Goal: Information Seeking & Learning: Learn about a topic

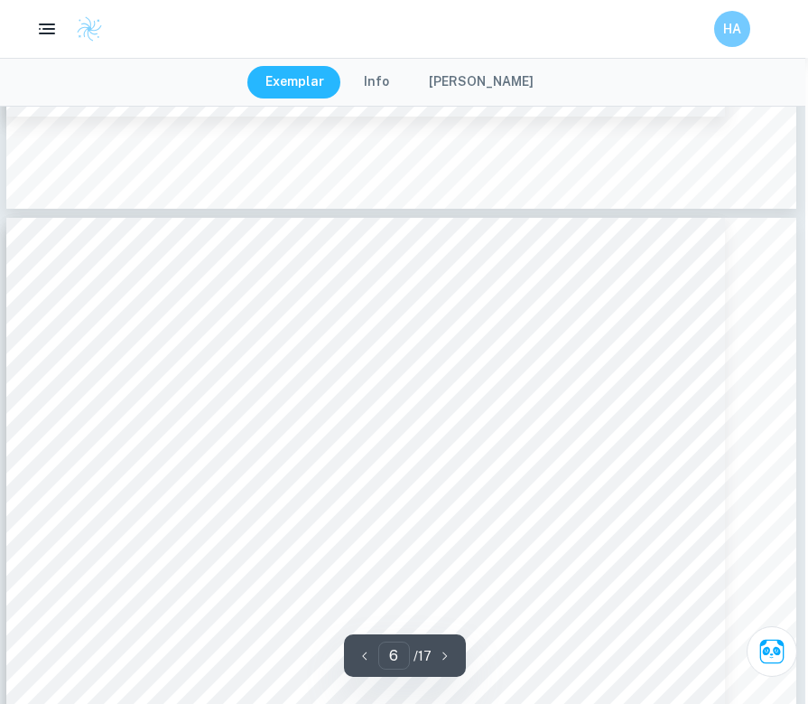
scroll to position [5184, 1]
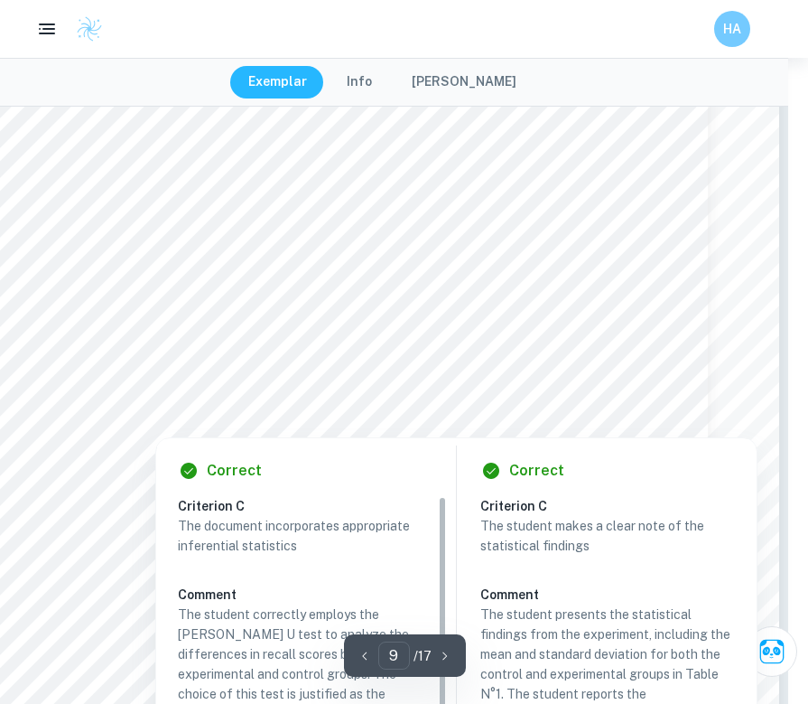
scroll to position [8610, 20]
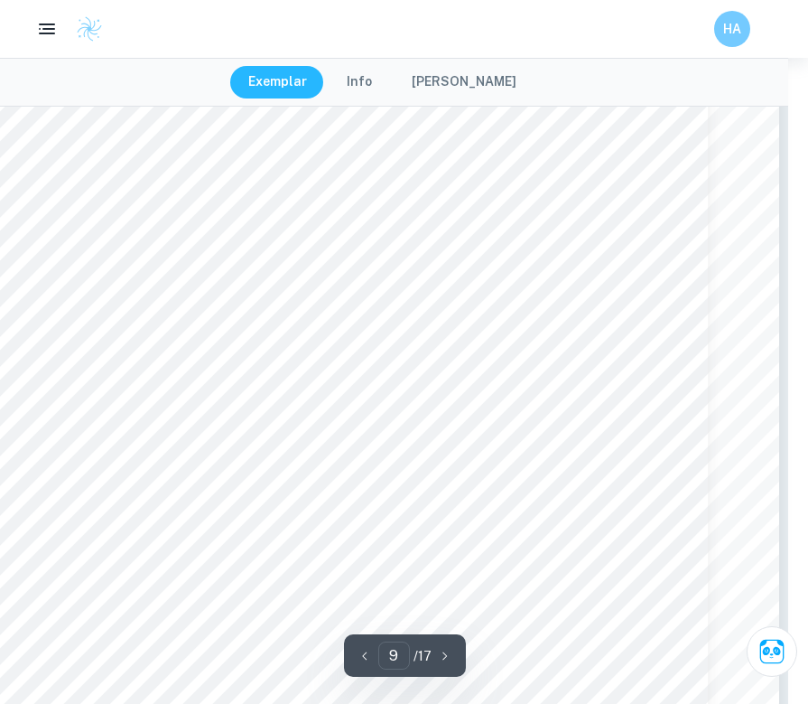
click at [729, 387] on div "Graph N°1 - Graph showing the mean number and standard deviation of the five la…" at bounding box center [384, 394] width 790 height 1023
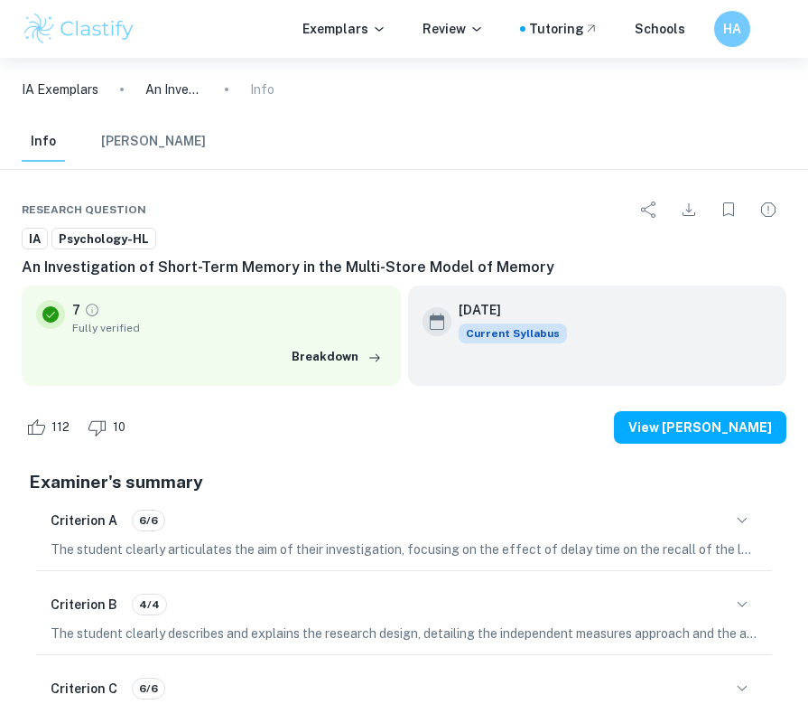
click at [1024, 703] on div at bounding box center [572, 477] width 903 height 1169
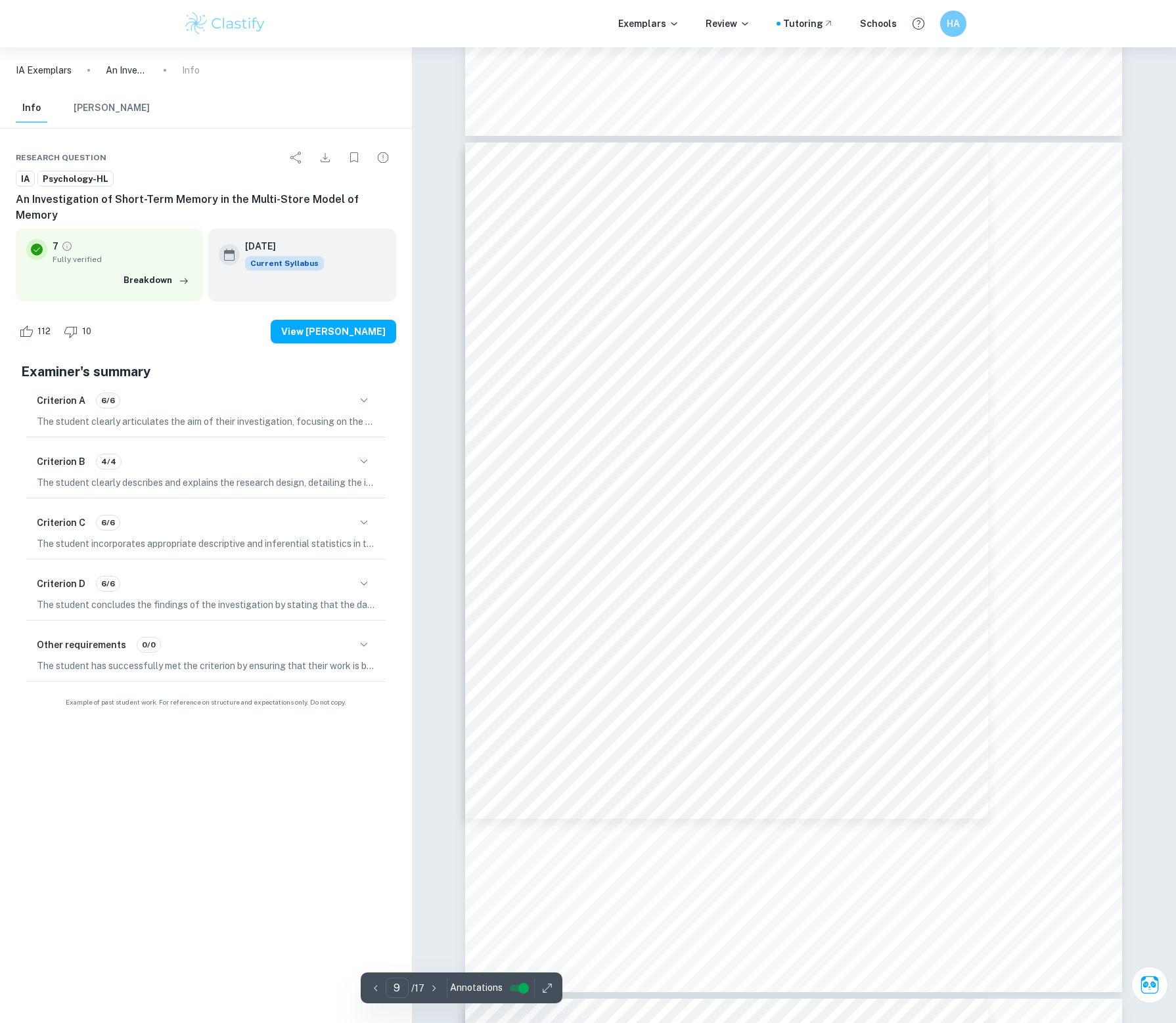
scroll to position [6854, 0]
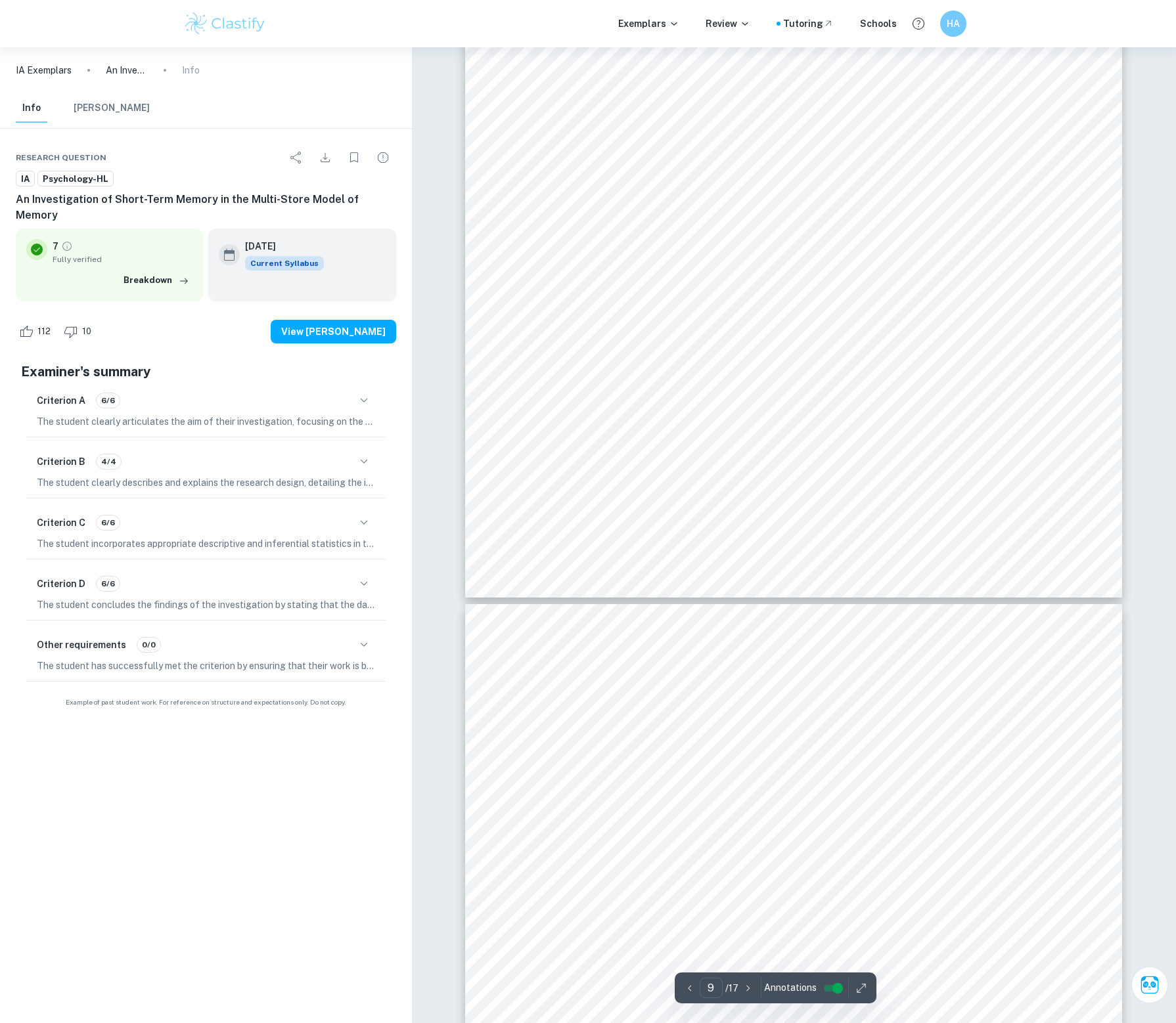
scroll to position [7005, 0]
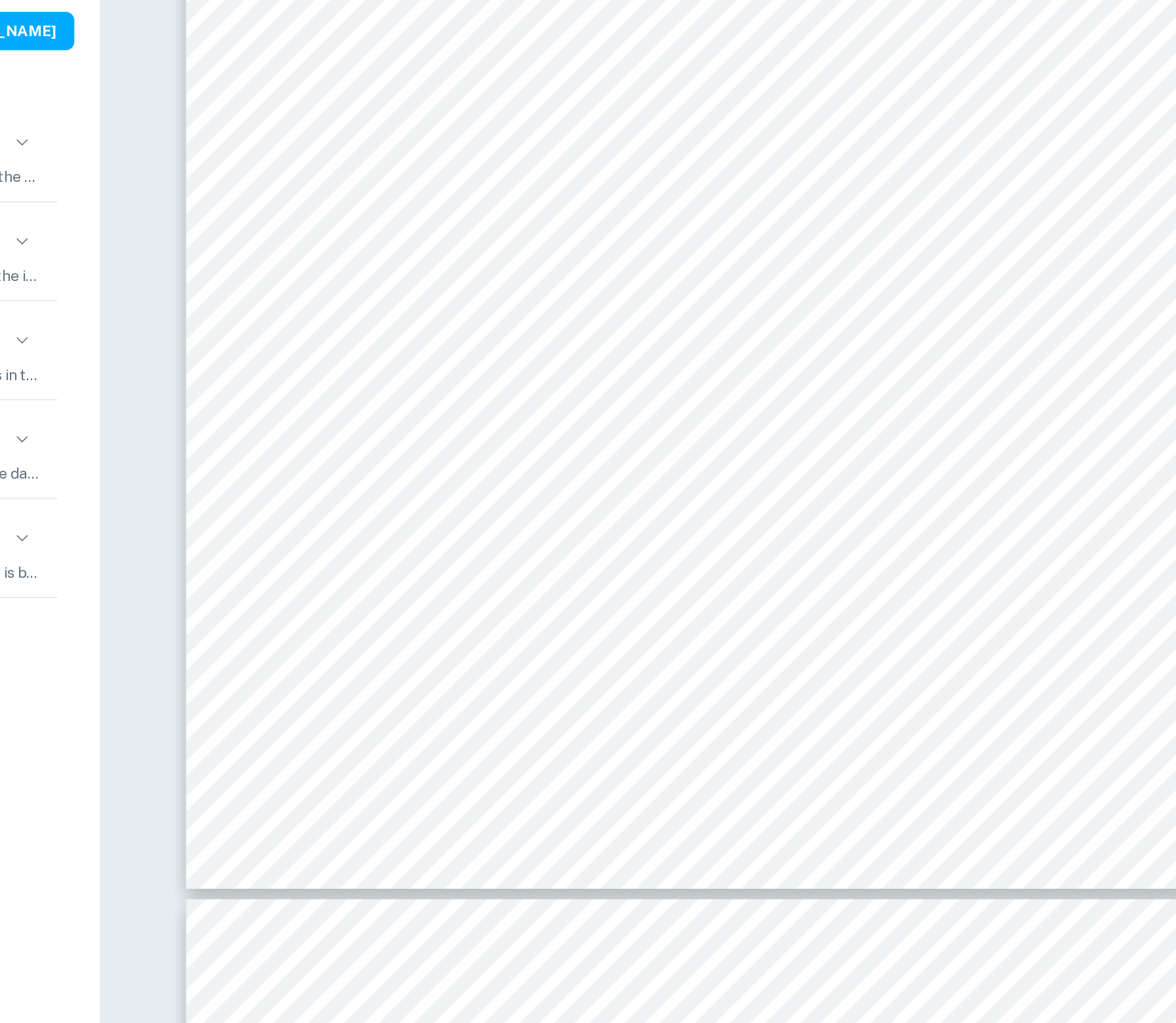
click at [632, 337] on div "Graph N°1 - Graph showing the mean number and standard deviation of the five la…" at bounding box center [793, 436] width 657 height 850
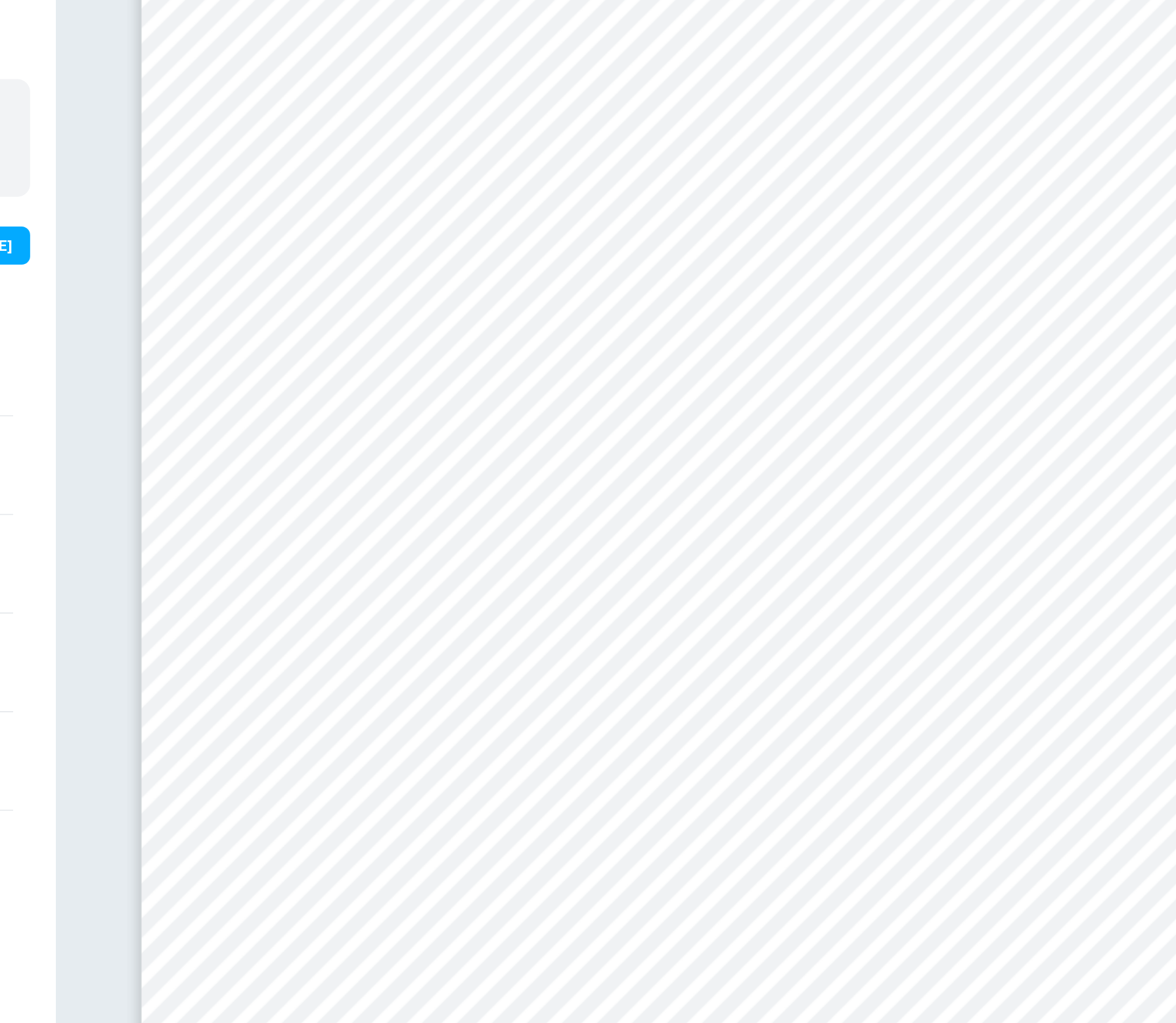
click at [465, 414] on div "Graph N°1 - Graph showing the mean number and standard deviation of the five la…" at bounding box center [793, 436] width 657 height 850
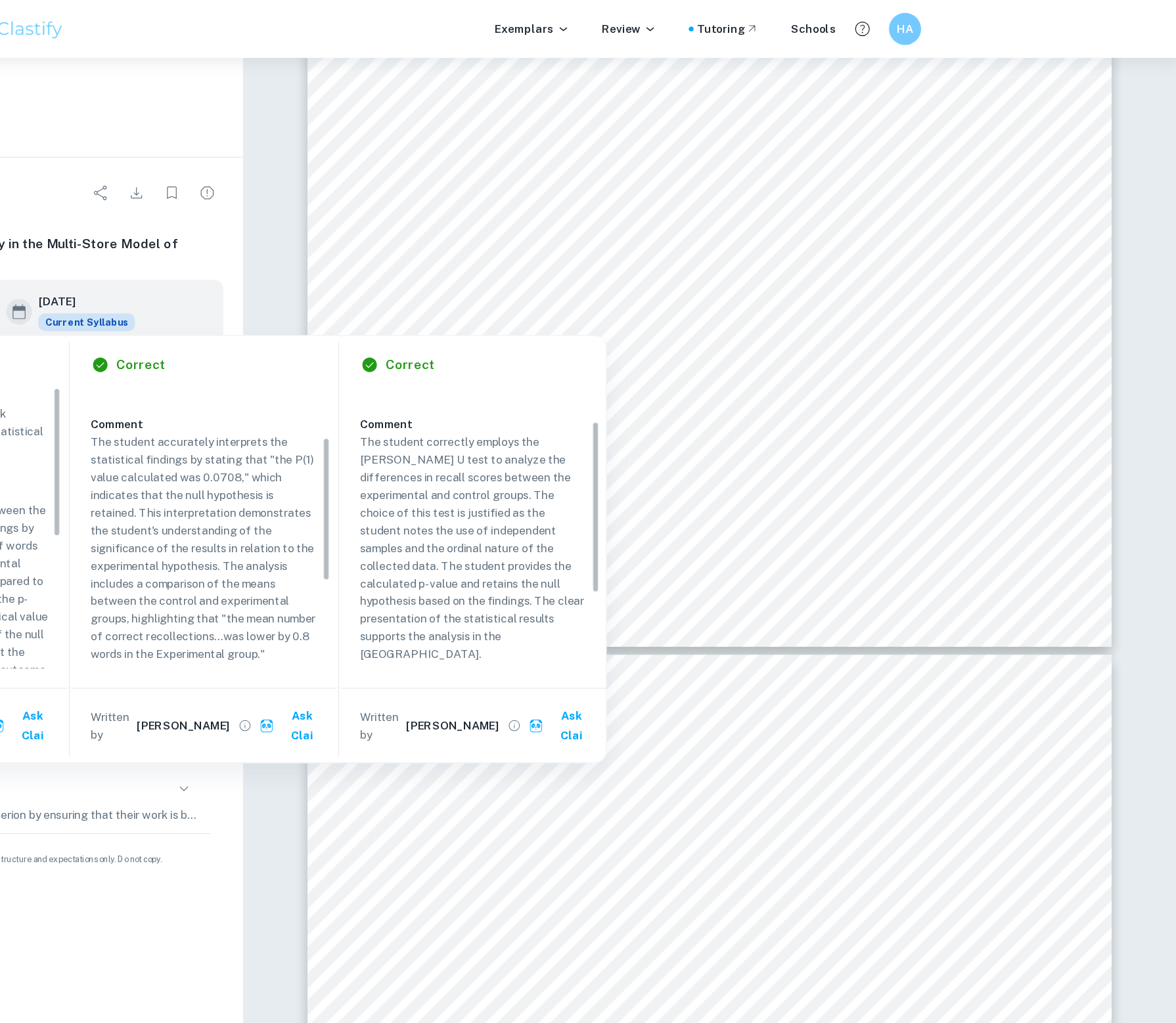
scroll to position [83, 0]
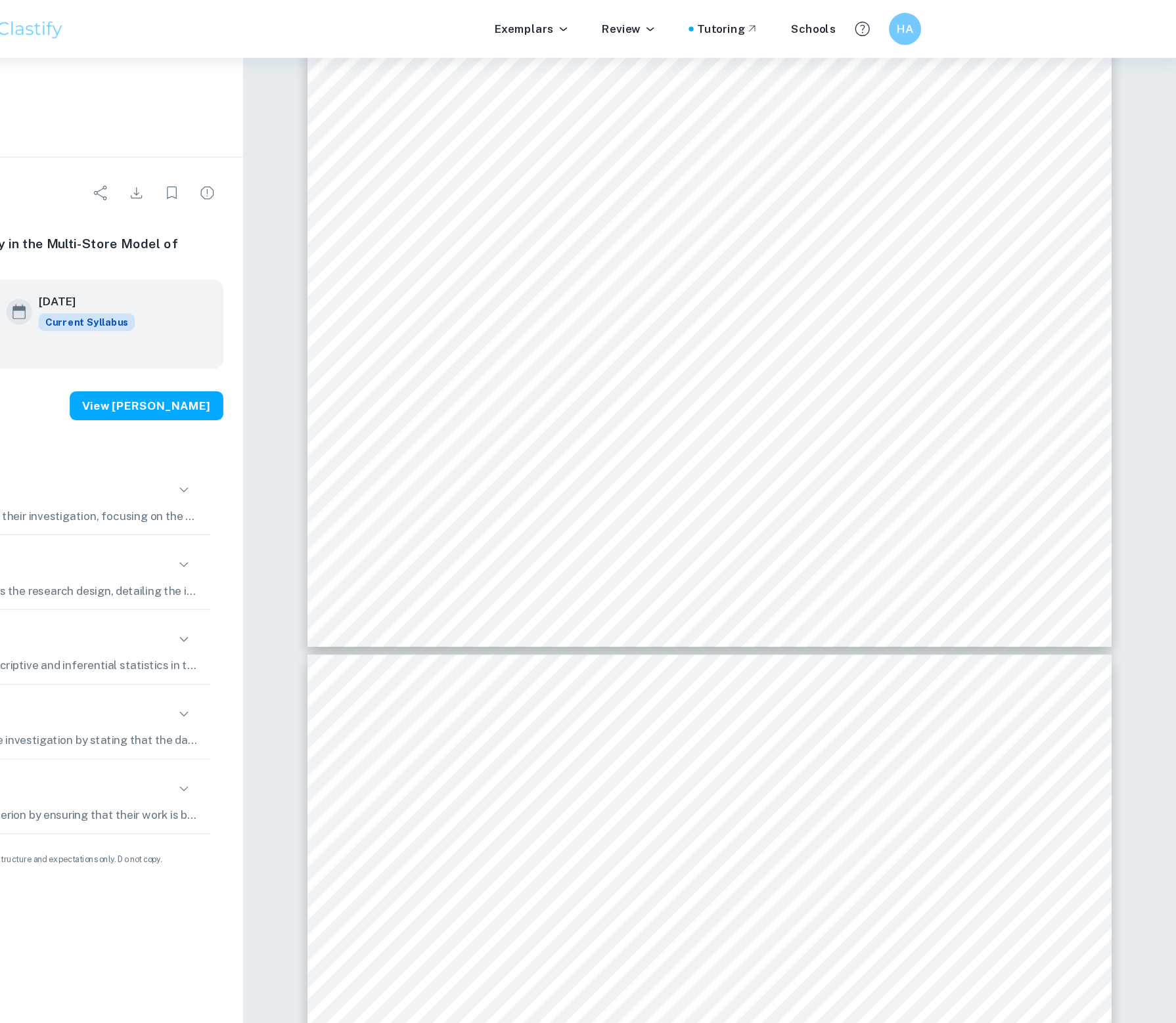
click at [693, 420] on div "Graph N°1 - Graph showing the mean number and standard deviation of the five la…" at bounding box center [793, 103] width 657 height 850
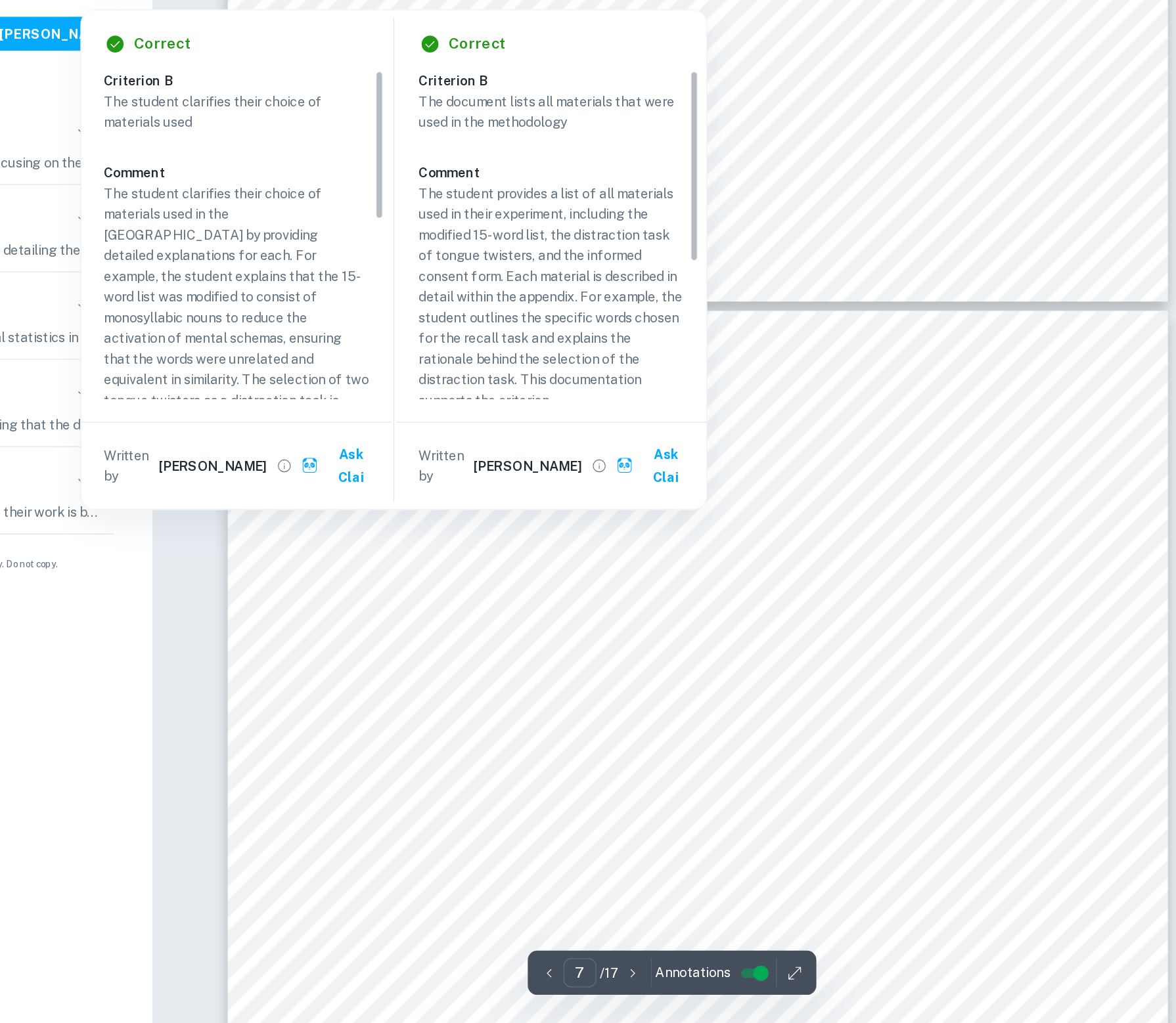
scroll to position [5087, 0]
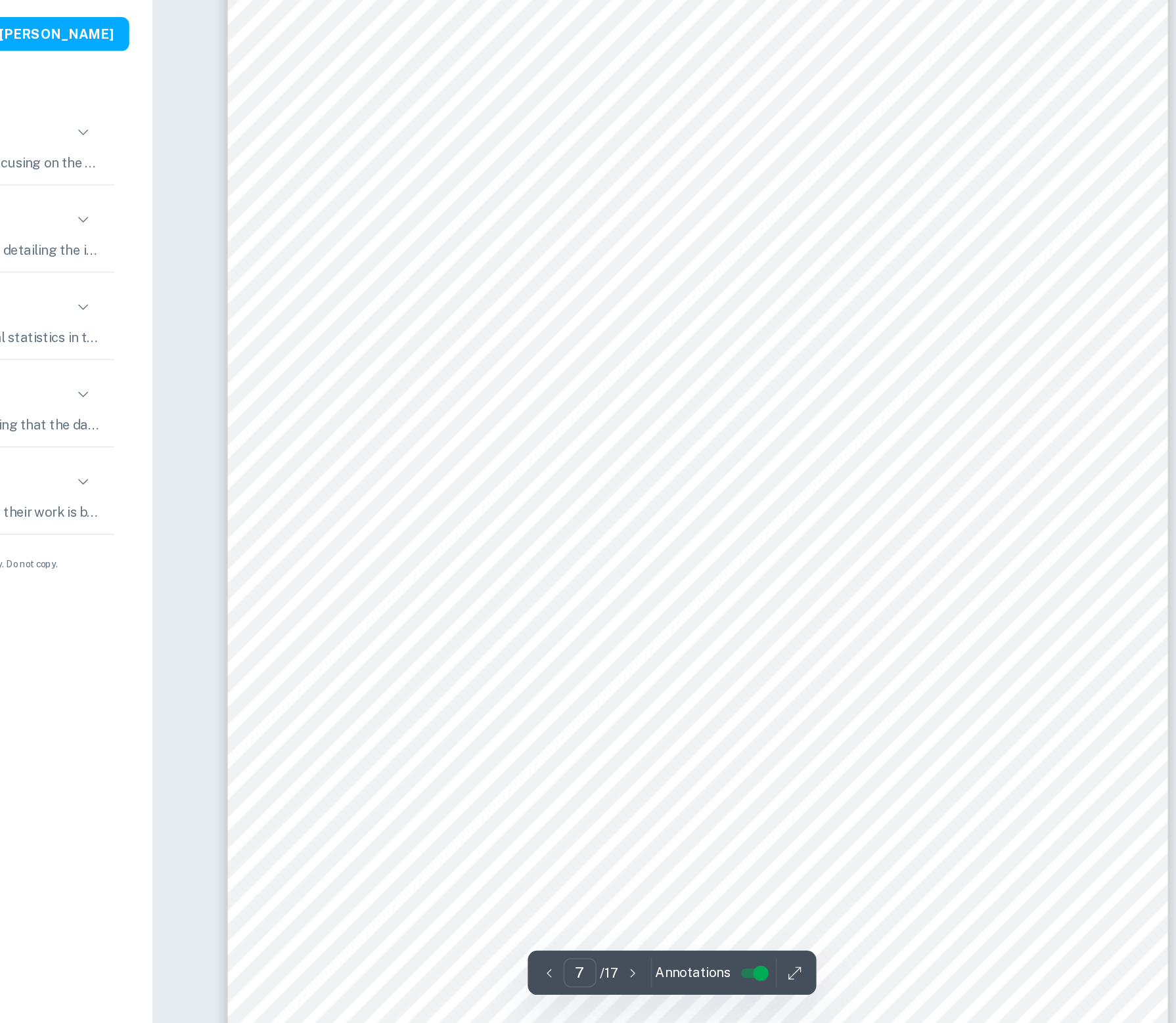
drag, startPoint x: 540, startPoint y: 331, endPoint x: 607, endPoint y: 92, distance: 248.2
click at [607, 217] on div "ï Measurement of STM - We measured the duration of the STM through the recallin…" at bounding box center [793, 641] width 657 height 850
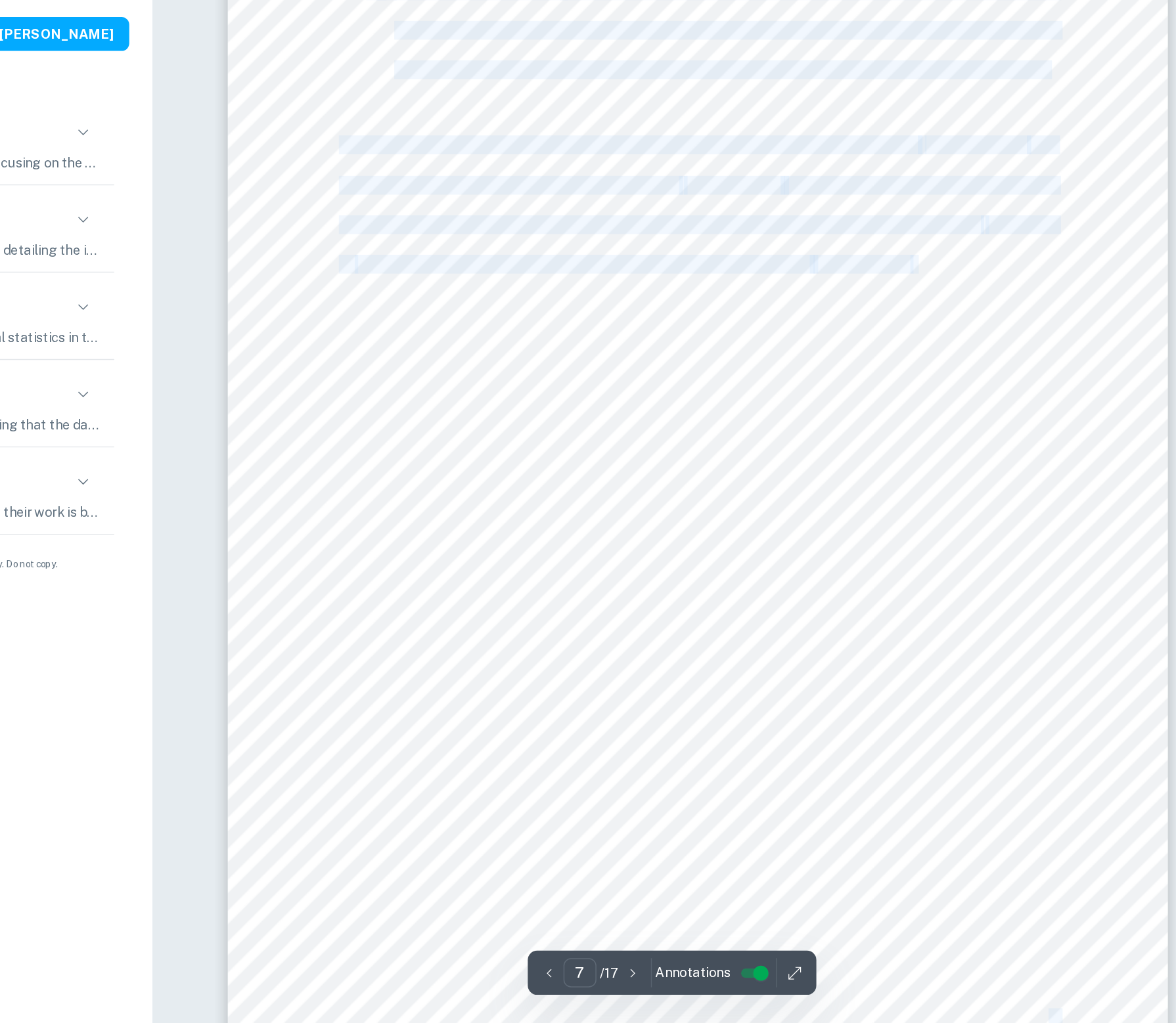
drag, startPoint x: 620, startPoint y: 288, endPoint x: 760, endPoint y: -162, distance: 471.3
click at [642, 299] on div at bounding box center [793, 641] width 657 height 850
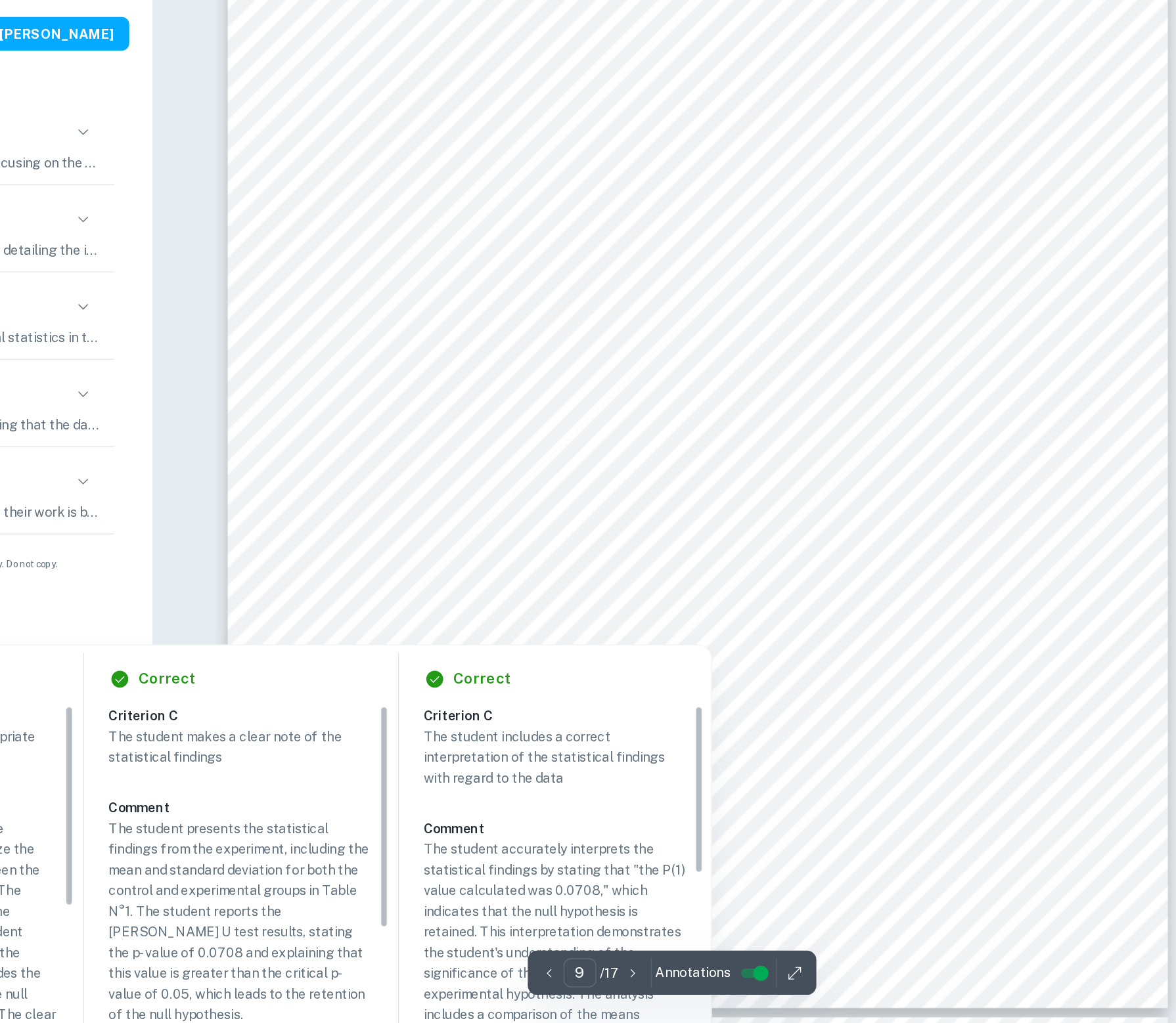
scroll to position [6956, 0]
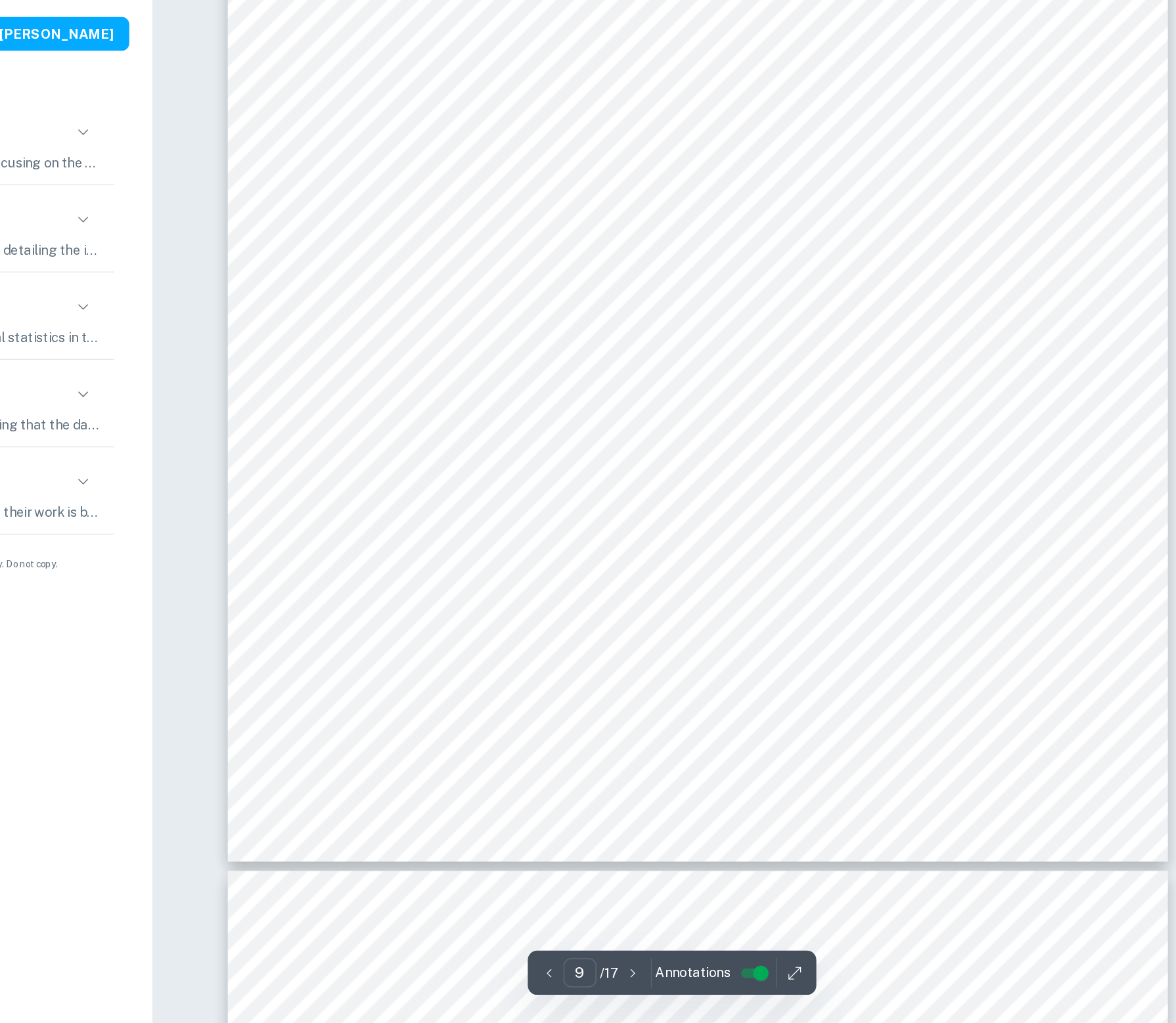
click at [651, 393] on div "Graph N°1 - Graph showing the mean number and standard deviation of the five la…" at bounding box center [793, 485] width 657 height 850
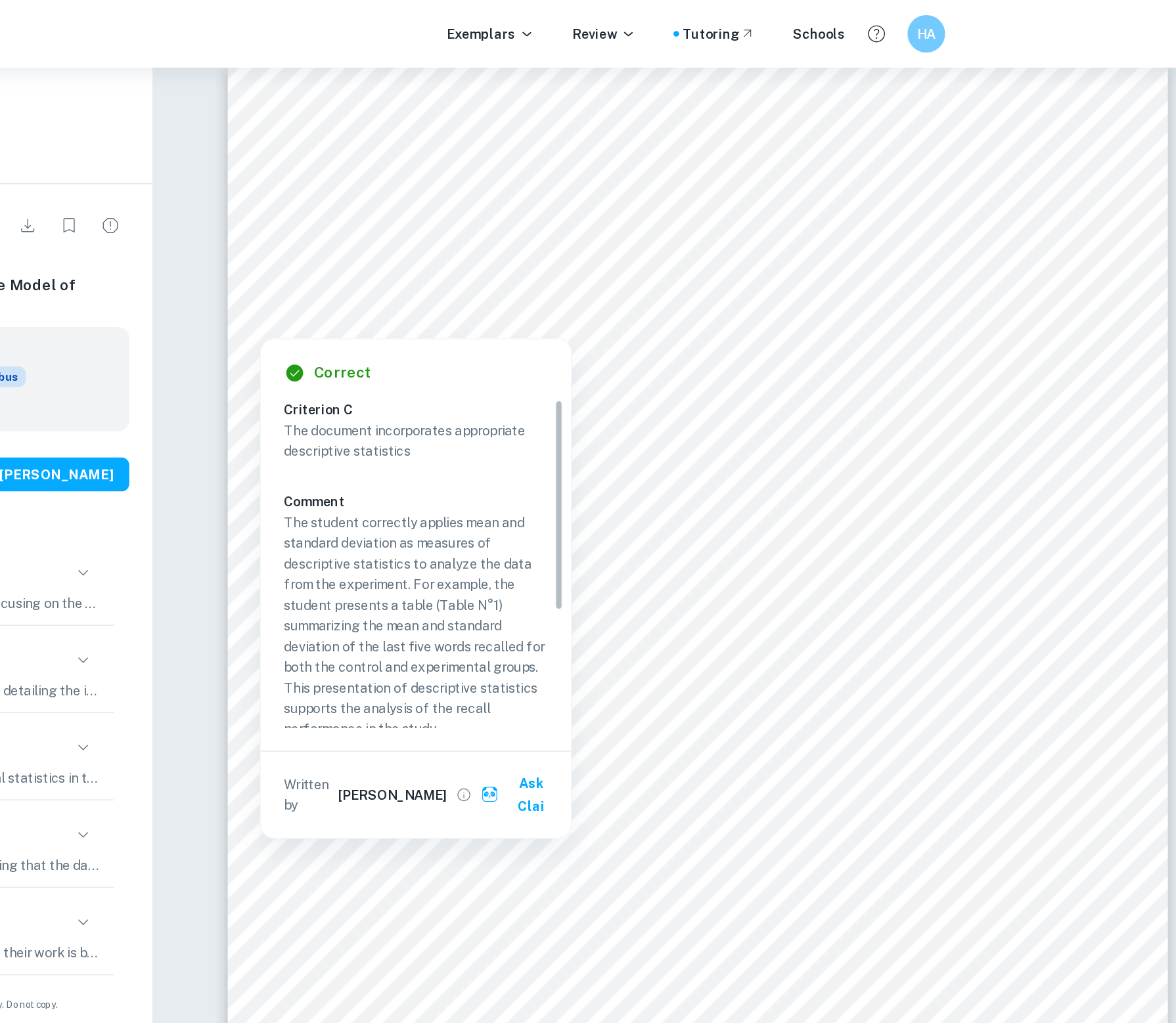
scroll to position [6116, 0]
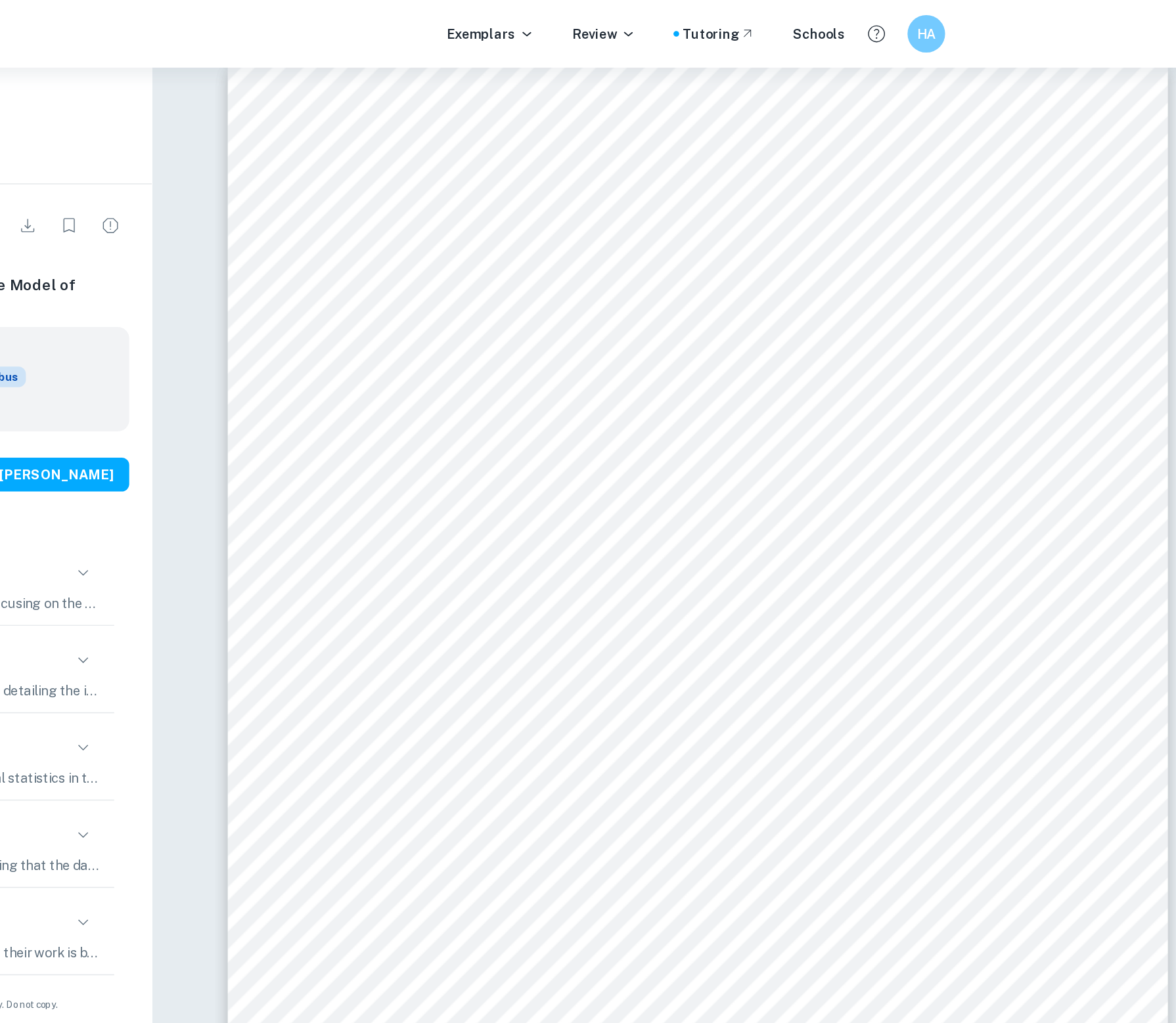
click at [555, 257] on div "Analysis Since we worked with Ratio data, we chose mean and standard deviation …" at bounding box center [793, 469] width 657 height 850
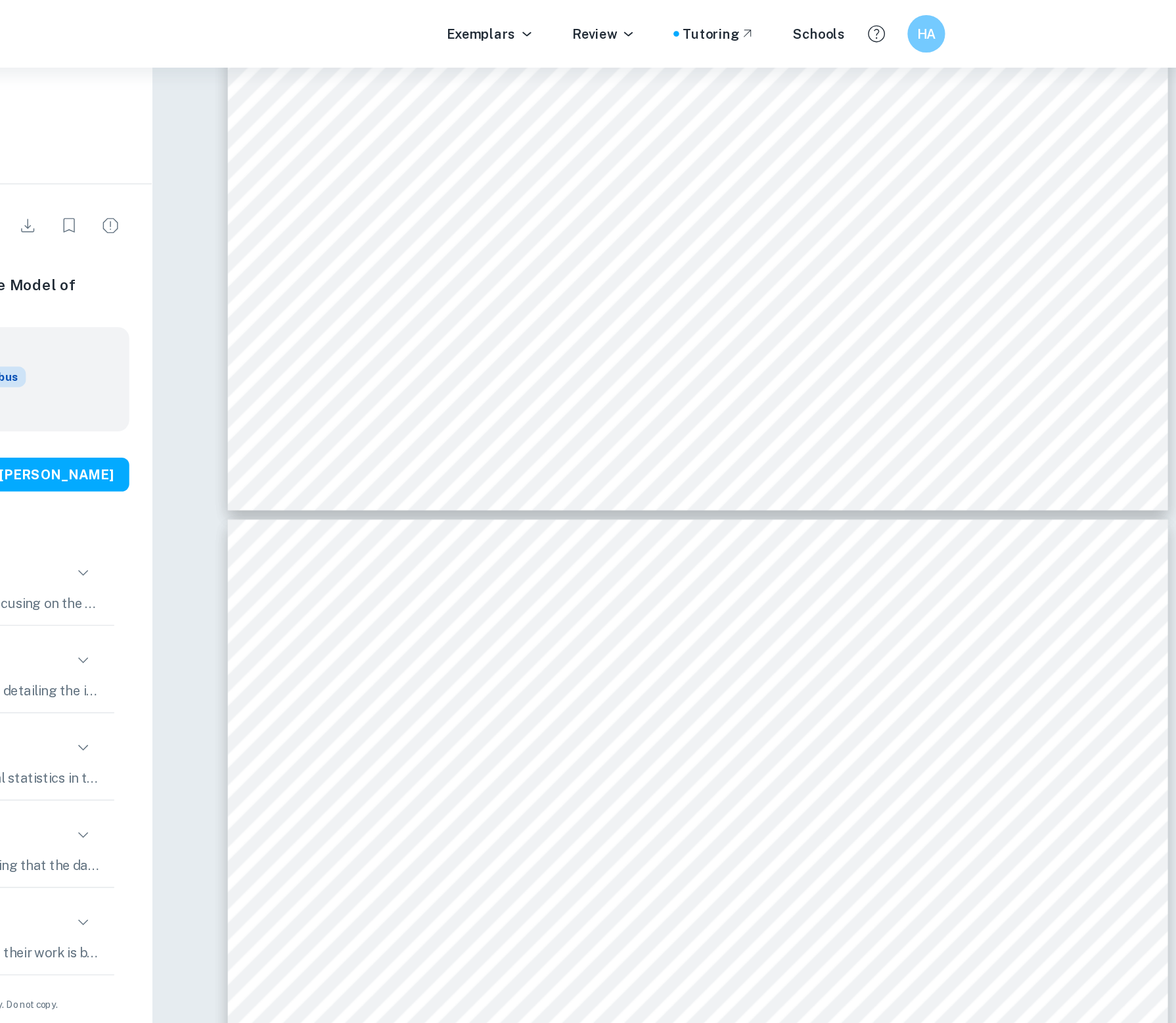
type input "6"
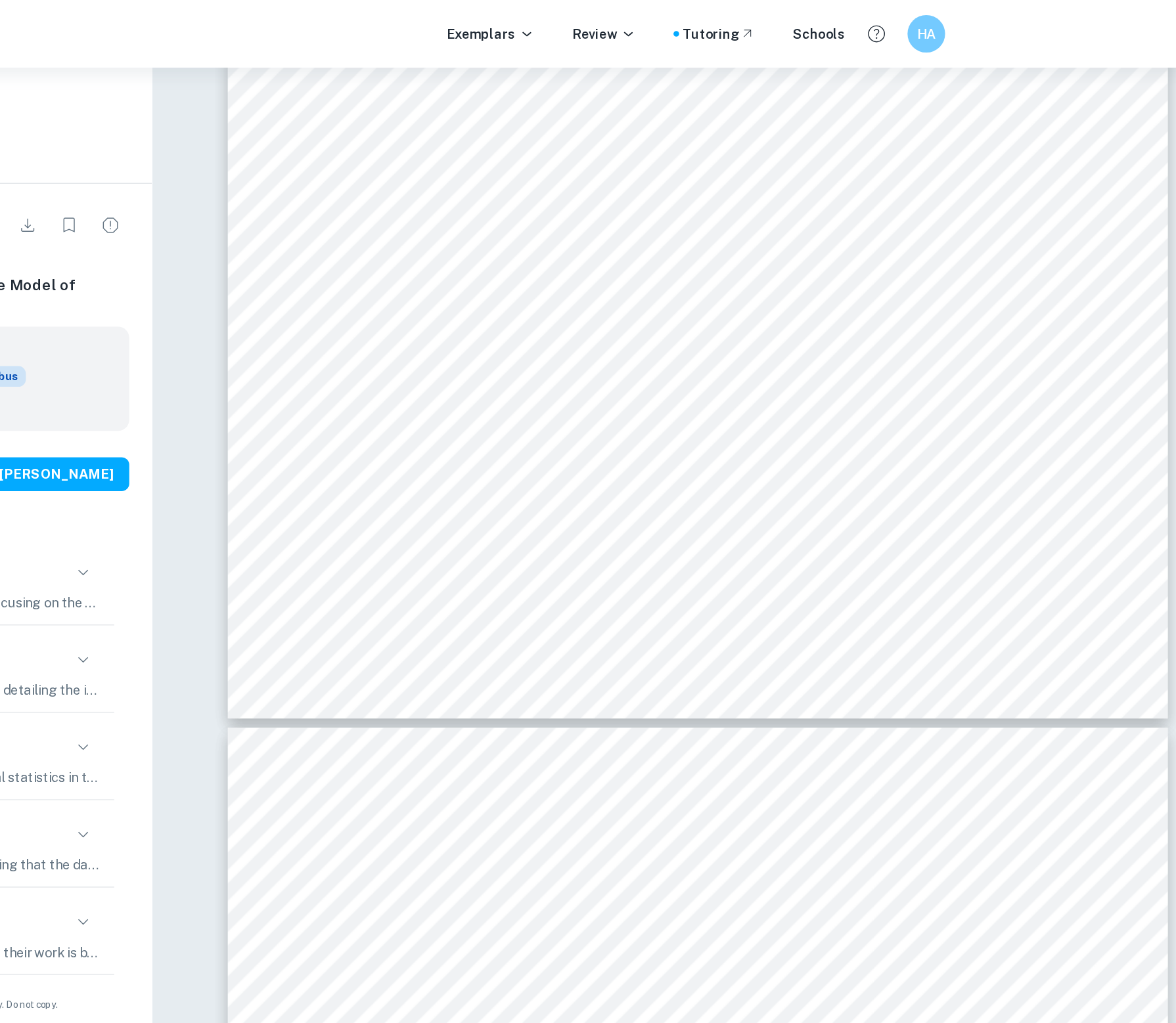
scroll to position [4793, 0]
